Goal: Information Seeking & Learning: Learn about a topic

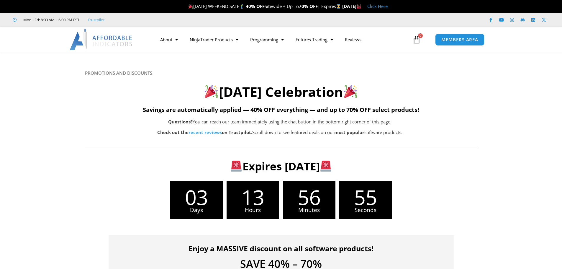
click at [219, 166] on h3 "Expires Monday, September 1" at bounding box center [281, 166] width 330 height 14
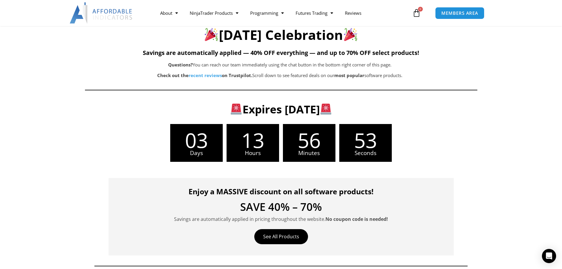
scroll to position [59, 0]
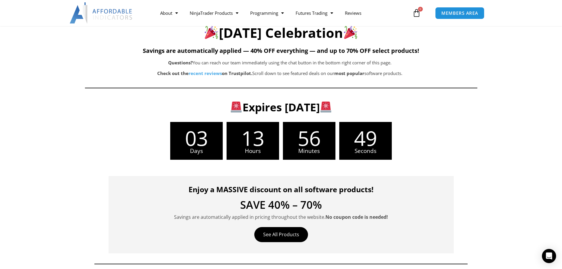
click at [340, 174] on div "Enjoy a MASSIVE discount on all software products! SAVE 40% – 70% Savings are a…" at bounding box center [280, 212] width 373 height 82
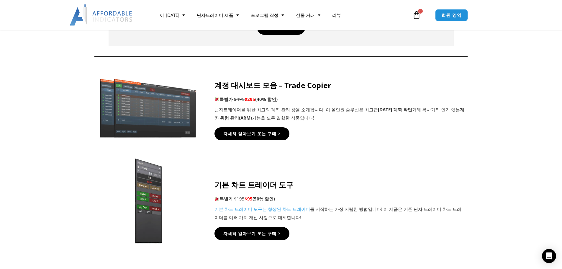
scroll to position [265, 0]
